Goal: Task Accomplishment & Management: Use online tool/utility

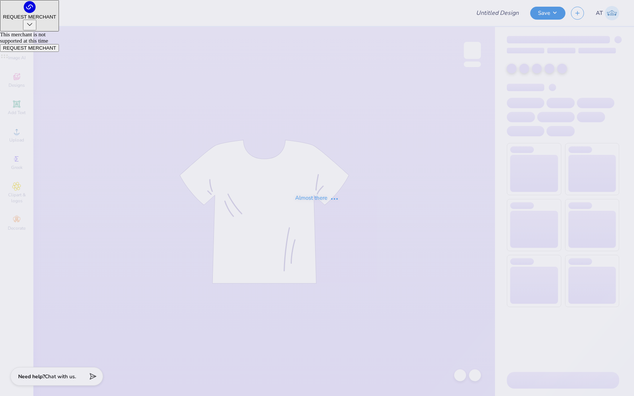
type input "AOII Philo"
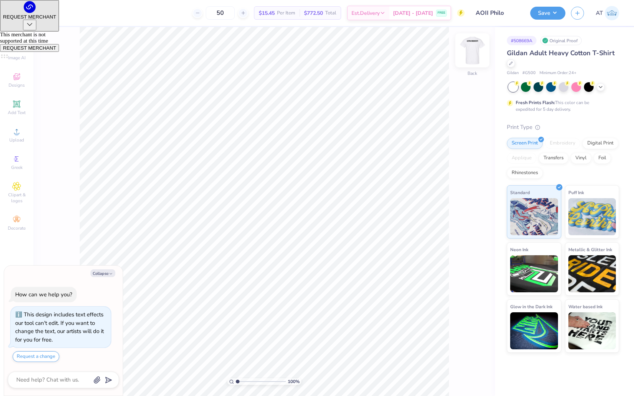
click at [469, 50] on img at bounding box center [472, 51] width 30 height 30
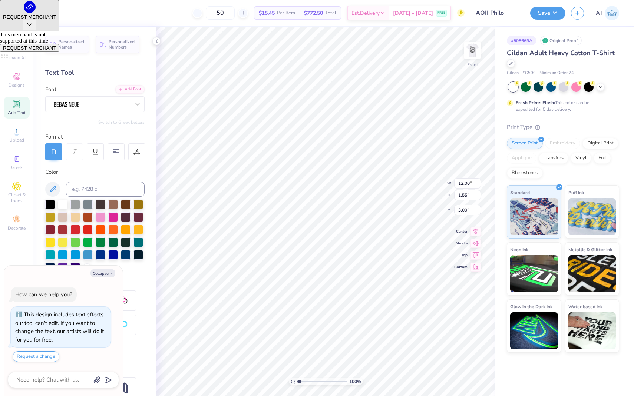
type textarea "x"
drag, startPoint x: 237, startPoint y: 14, endPoint x: 228, endPoint y: 14, distance: 9.3
click at [228, 14] on input "50" at bounding box center [220, 12] width 29 height 13
type input "350"
click at [508, 65] on div at bounding box center [511, 63] width 8 height 8
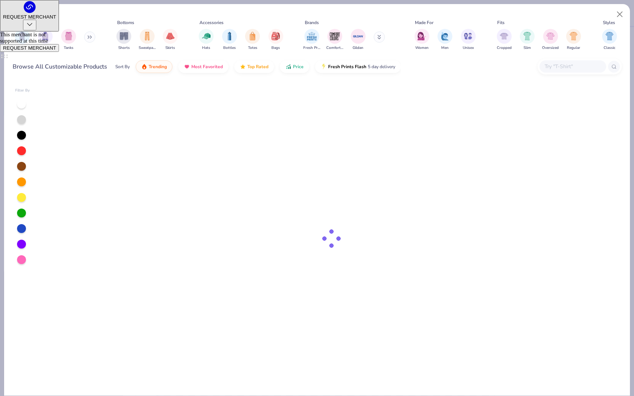
type textarea "x"
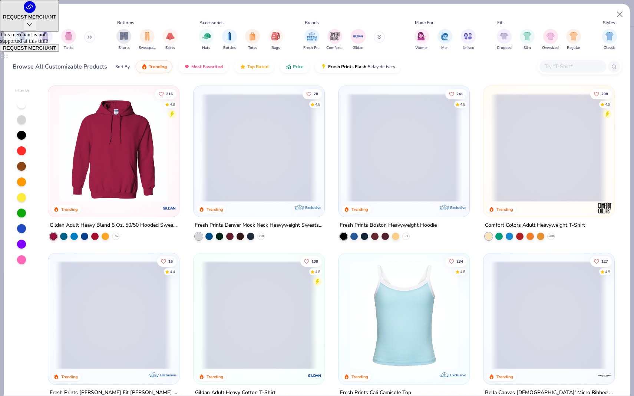
click at [564, 63] on input "text" at bounding box center [572, 66] width 57 height 9
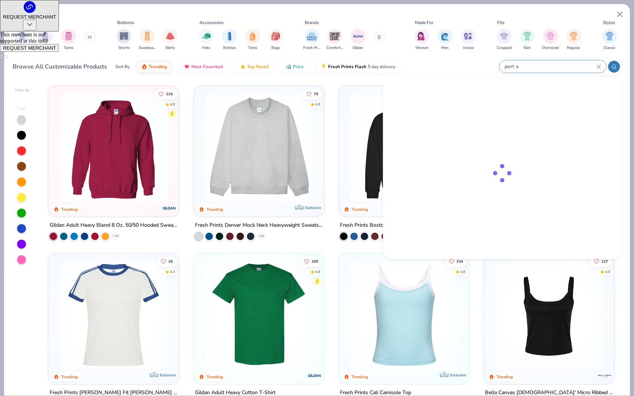
type input "port an"
click at [601, 65] on div "port an" at bounding box center [552, 66] width 107 height 12
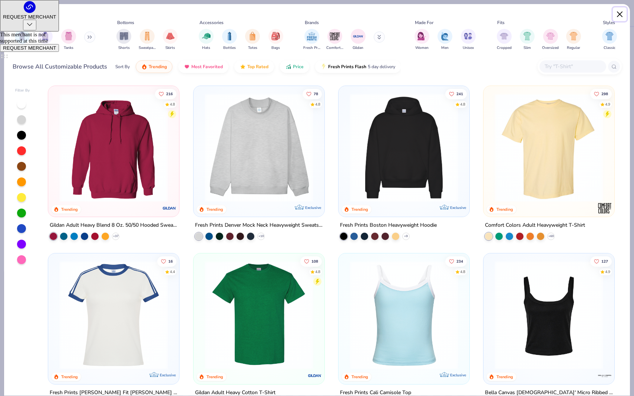
click at [619, 11] on button "Close" at bounding box center [620, 14] width 14 height 14
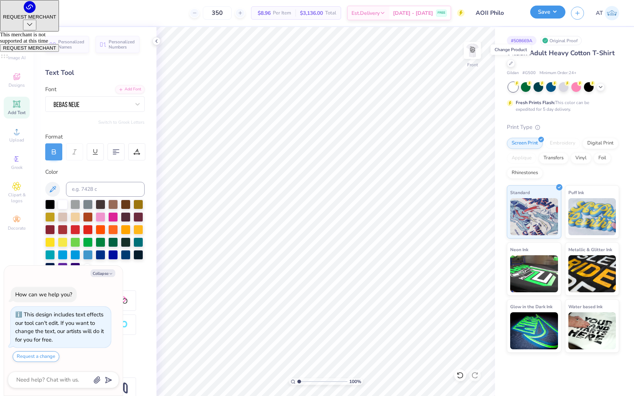
click at [554, 13] on button "Save" at bounding box center [547, 12] width 35 height 13
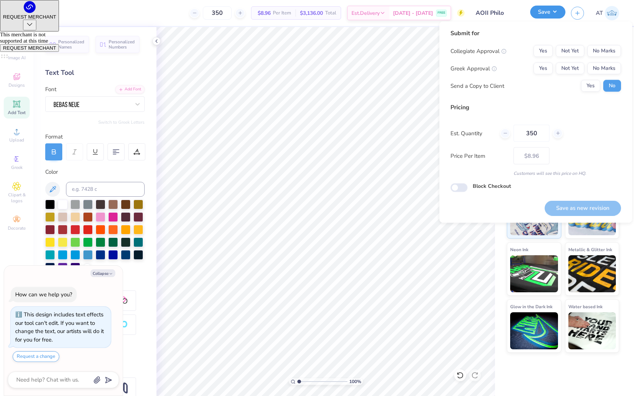
type textarea "x"
